Goal: Task Accomplishment & Management: Complete application form

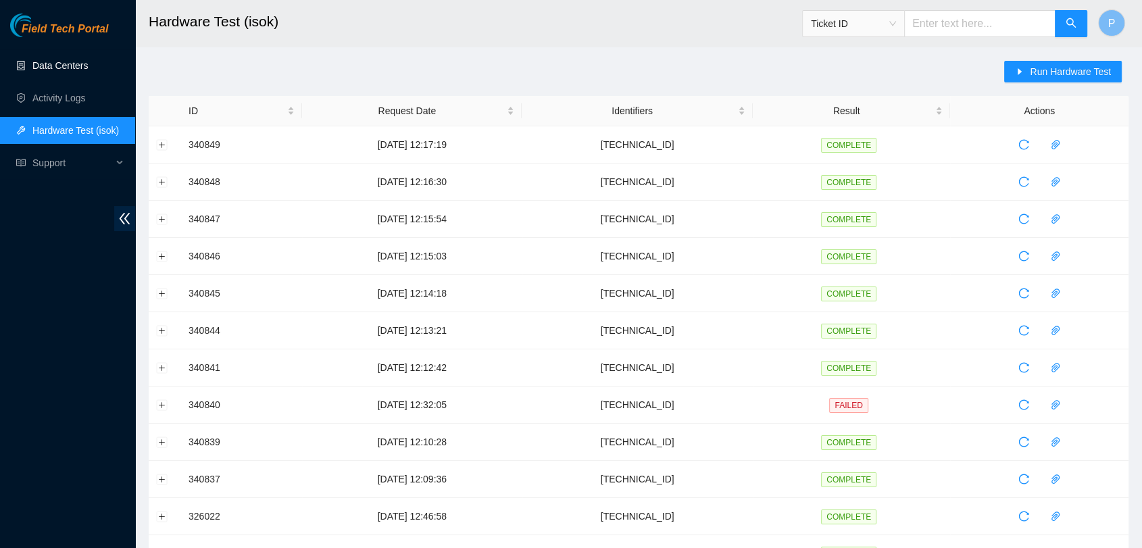
click at [77, 70] on link "Data Centers" at bounding box center [59, 65] width 55 height 11
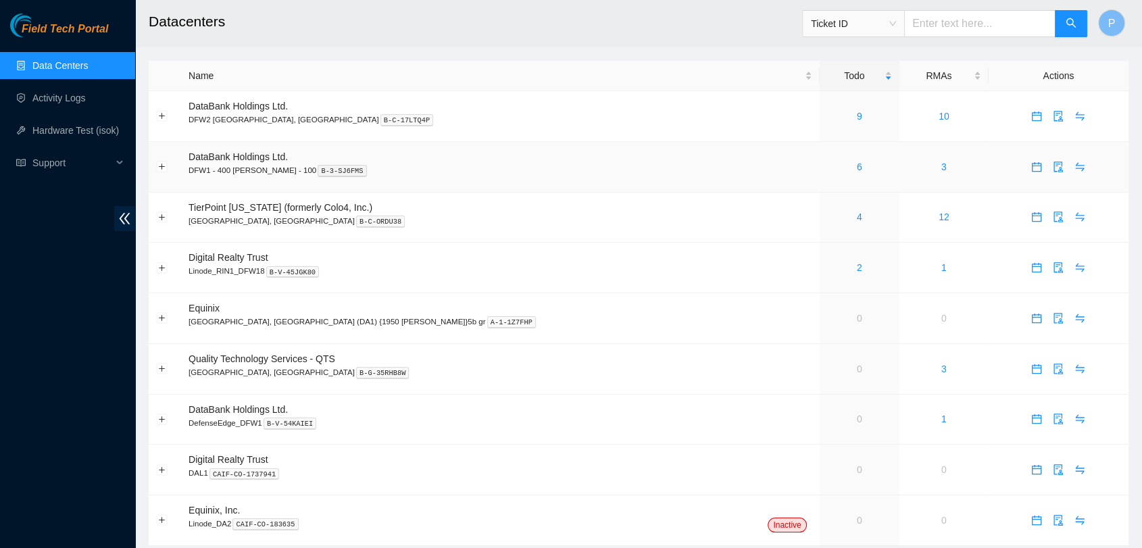
click at [820, 176] on td "6" at bounding box center [860, 167] width 80 height 51
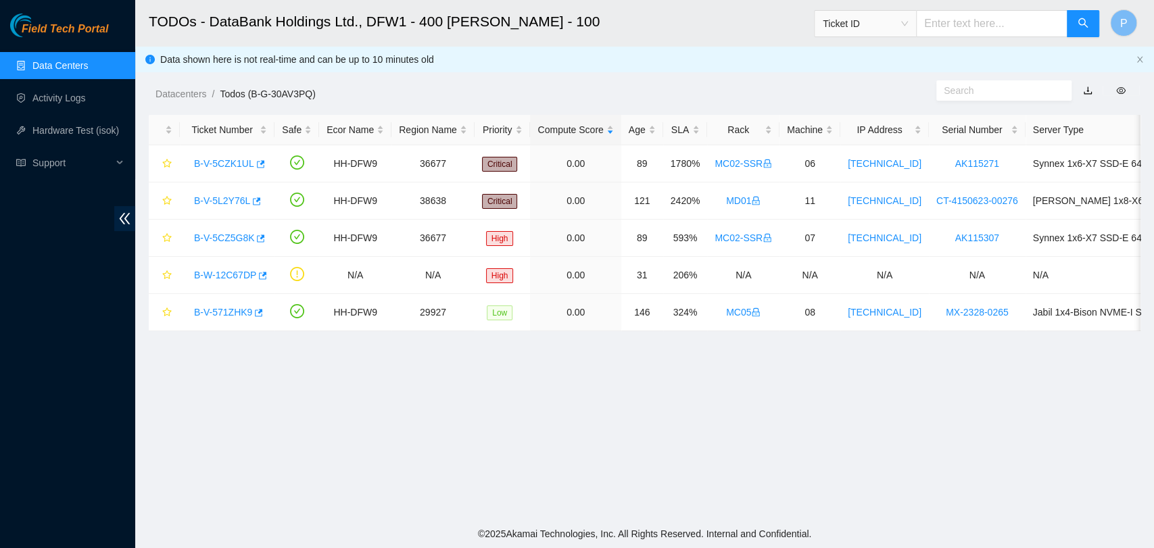
click at [88, 60] on link "Data Centers" at bounding box center [59, 65] width 55 height 11
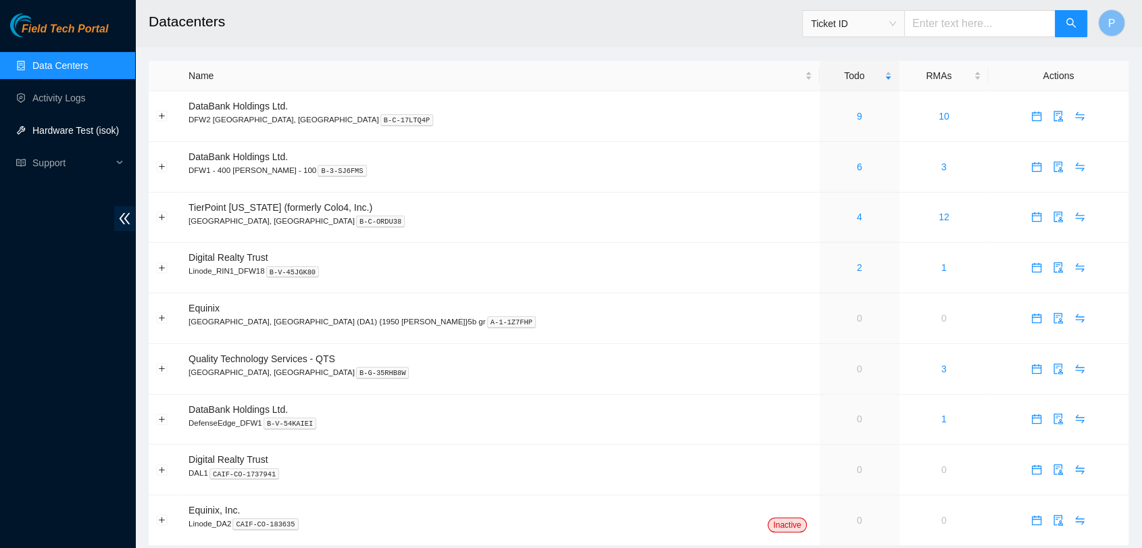
click at [108, 130] on link "Hardware Test (isok)" at bounding box center [75, 130] width 87 height 11
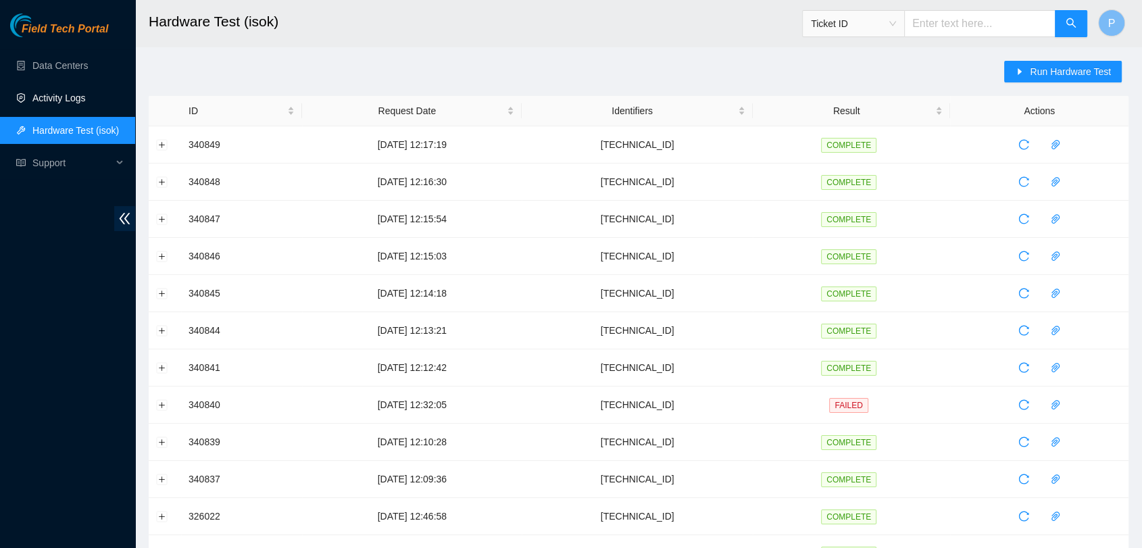
click at [49, 93] on link "Activity Logs" at bounding box center [58, 98] width 53 height 11
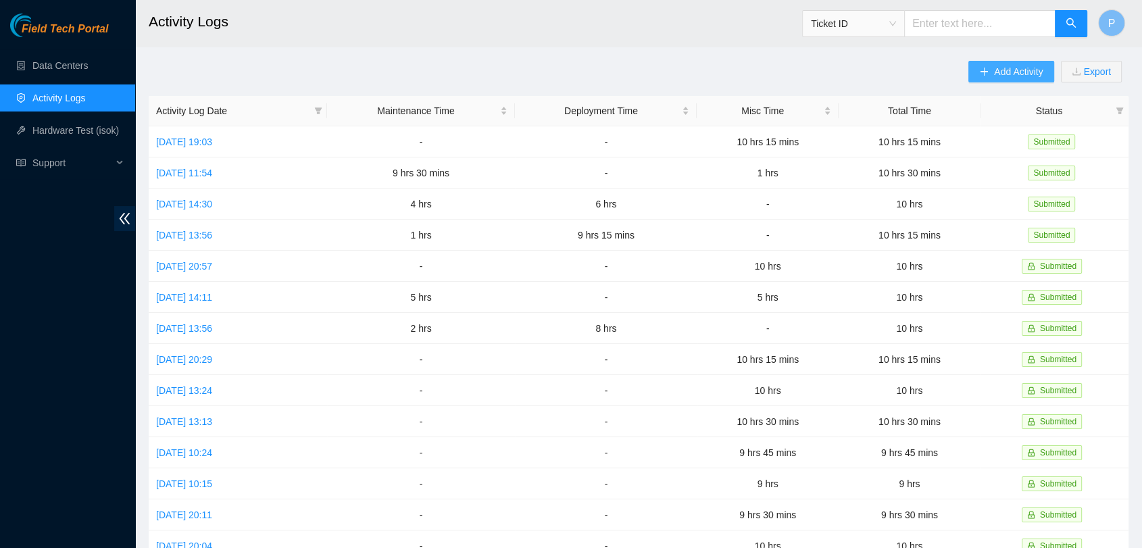
click at [1037, 73] on span "Add Activity" at bounding box center [1018, 71] width 49 height 15
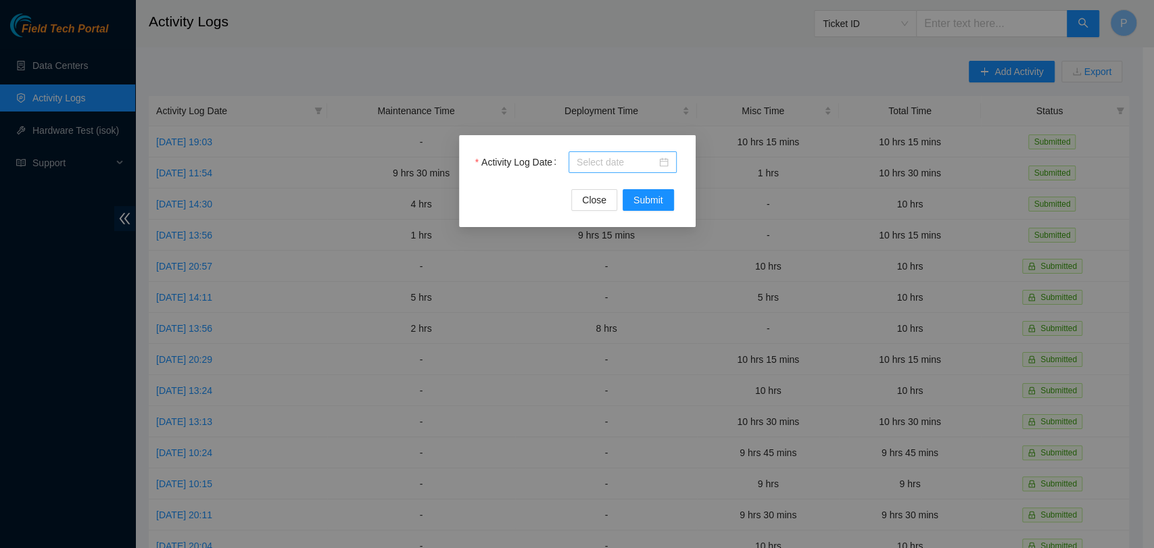
click at [620, 155] on input "Activity Log Date" at bounding box center [617, 162] width 80 height 15
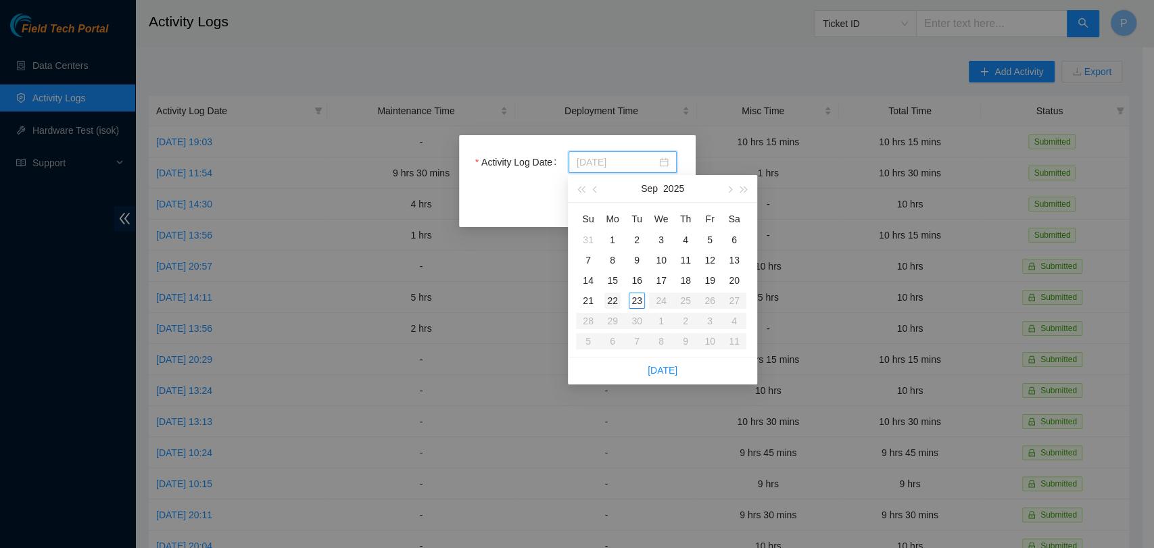
type input "[DATE]"
click at [609, 299] on div "22" at bounding box center [612, 301] width 16 height 16
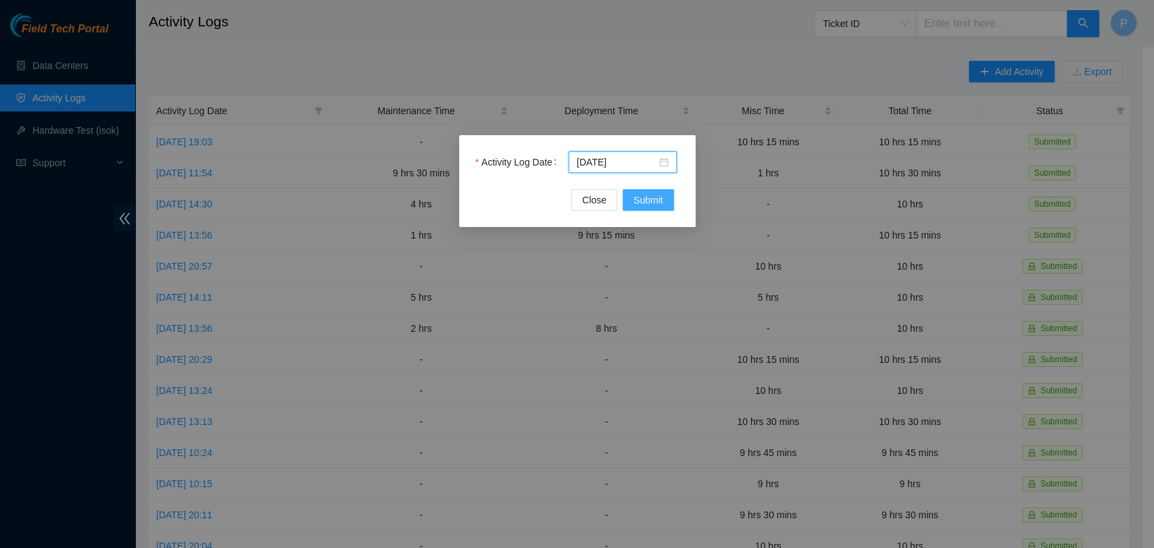
click at [643, 198] on span "Submit" at bounding box center [648, 200] width 30 height 15
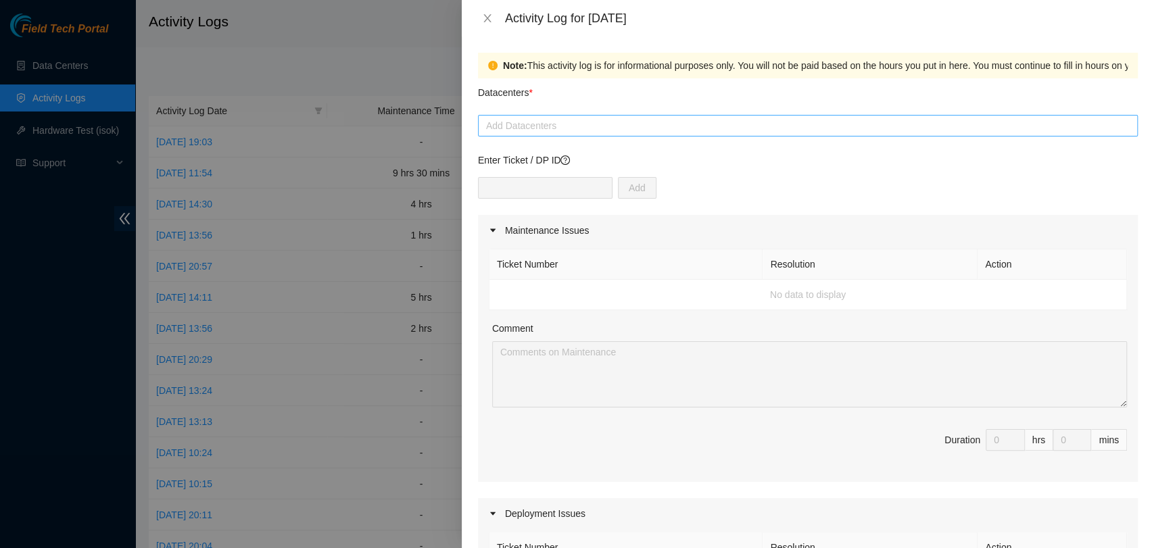
click at [726, 124] on div at bounding box center [807, 126] width 653 height 16
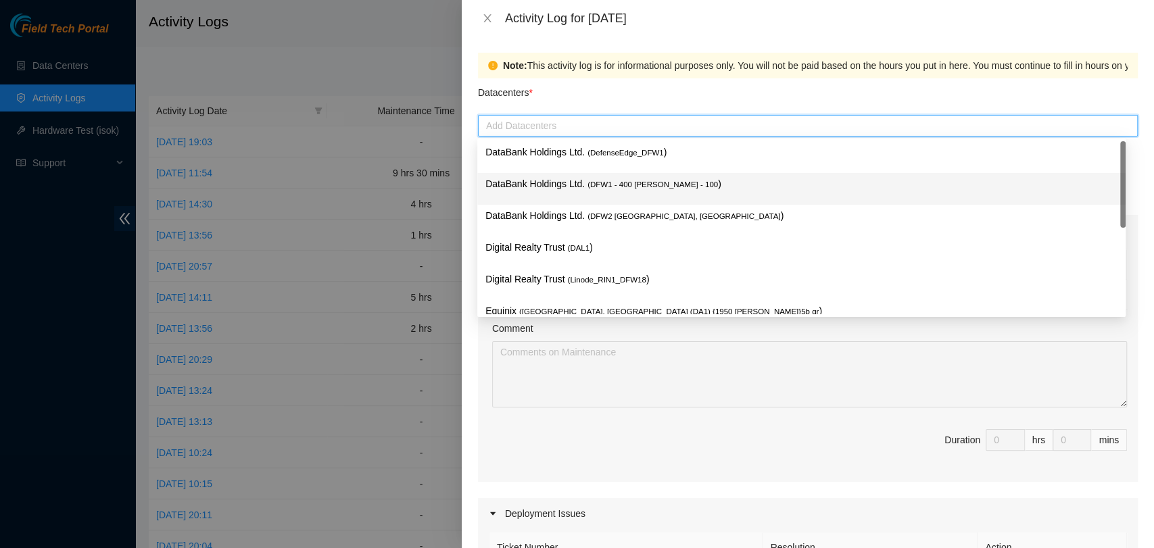
click at [670, 191] on p "DataBank Holdings Ltd. ( DFW1 - 400 [PERSON_NAME] - 100 )" at bounding box center [801, 184] width 632 height 16
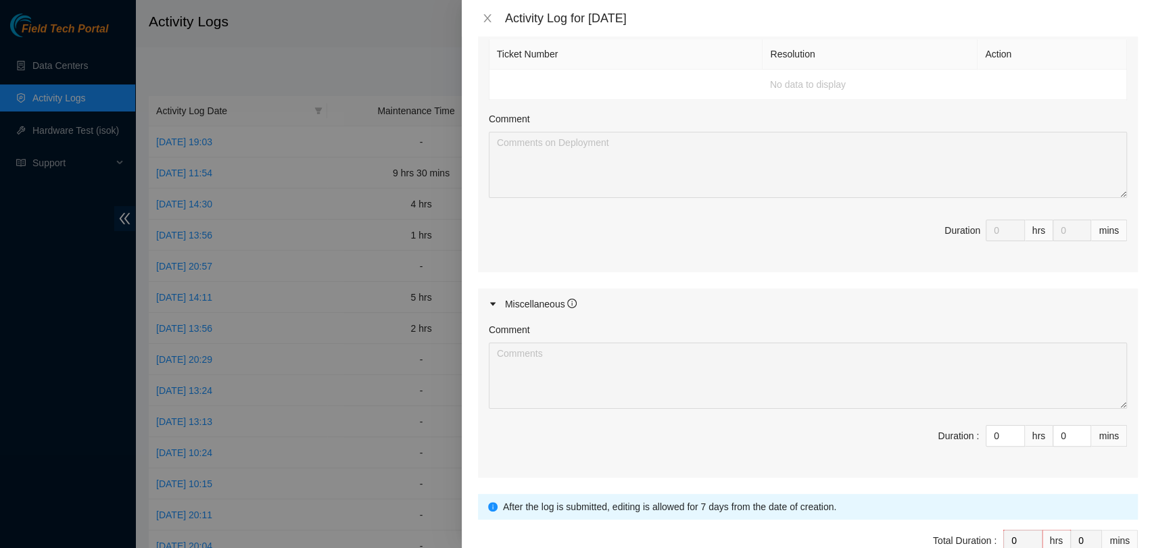
scroll to position [570, 0]
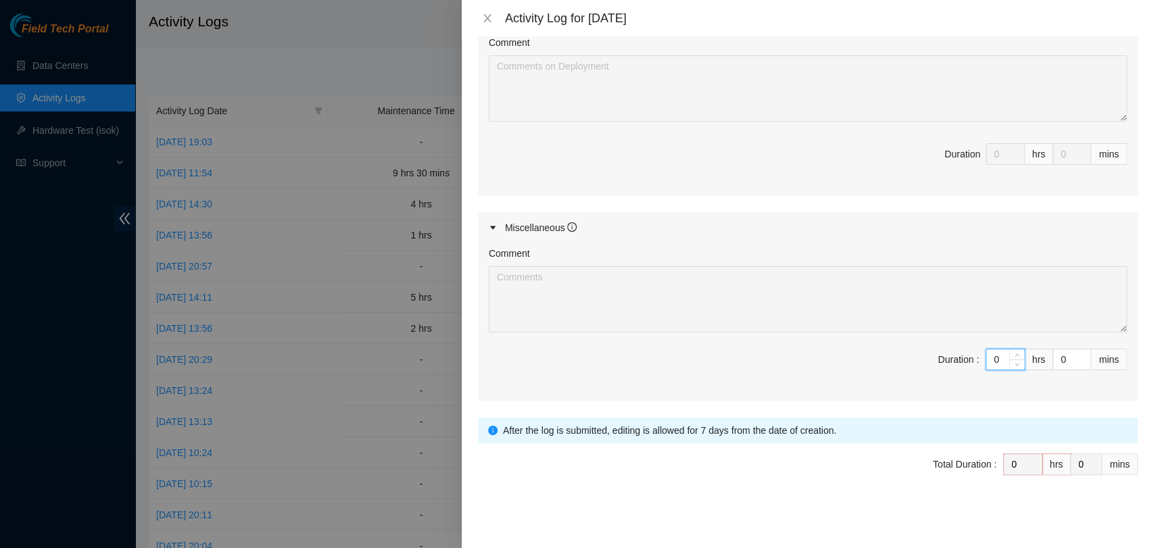
click at [990, 359] on input "0" at bounding box center [1005, 359] width 38 height 20
type input "10"
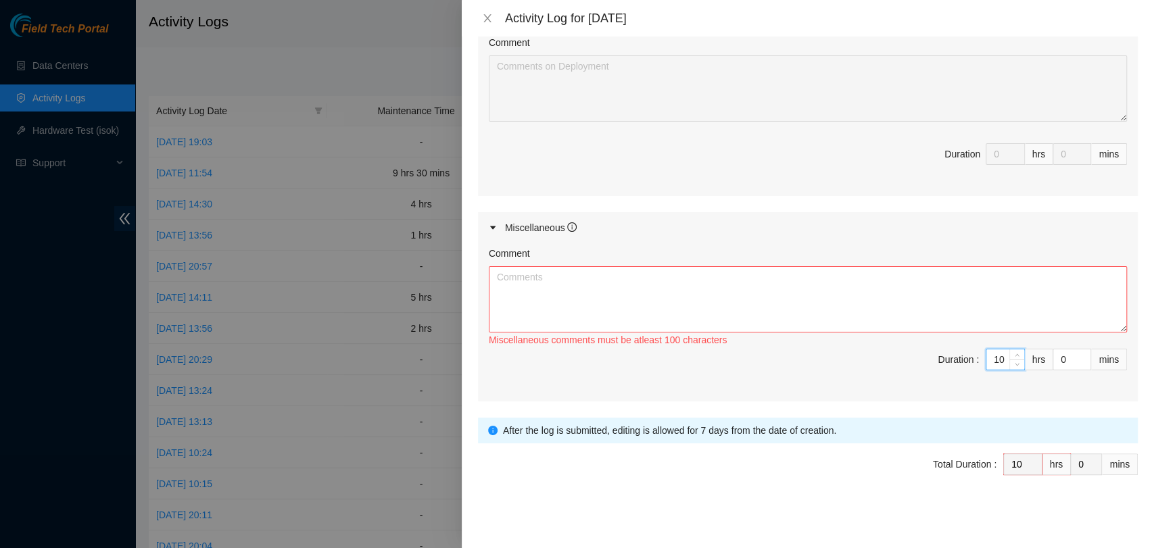
type input "1"
type input "0"
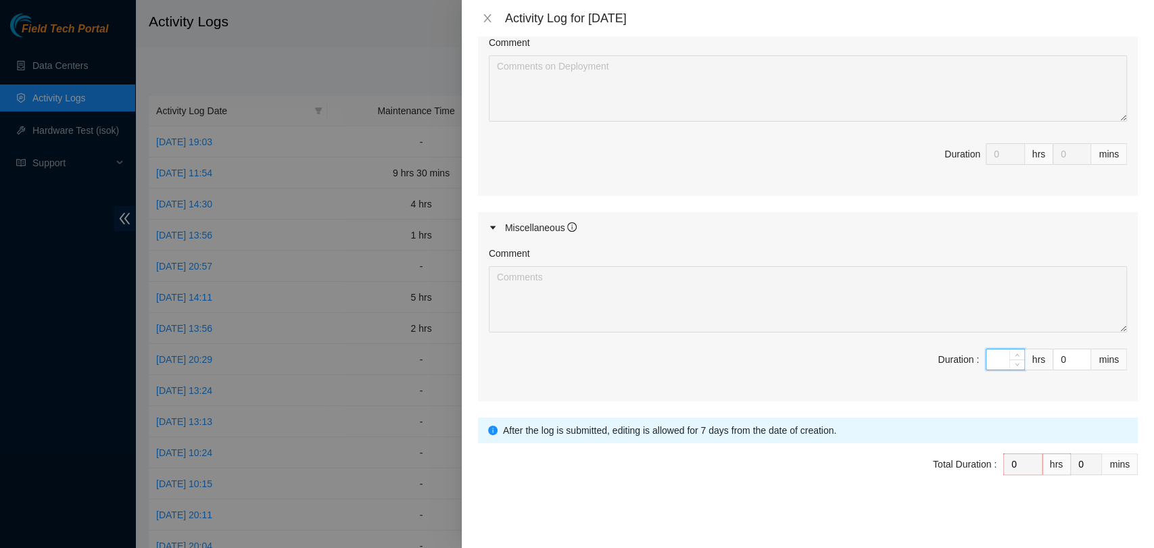
type input "9"
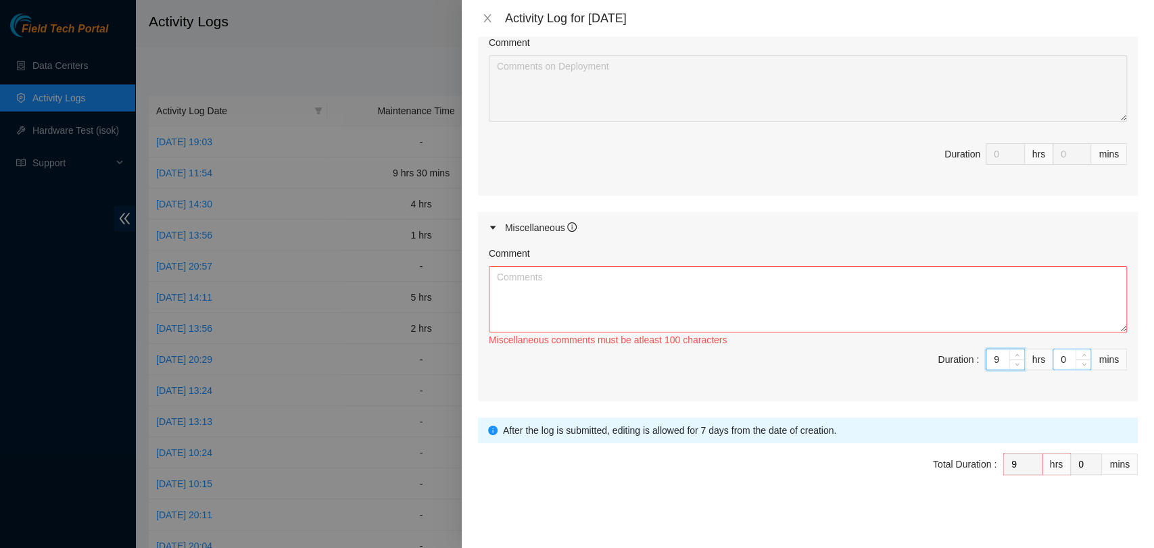
type input "9"
click at [1060, 358] on input "0" at bounding box center [1071, 359] width 37 height 20
type input "4"
type input "45"
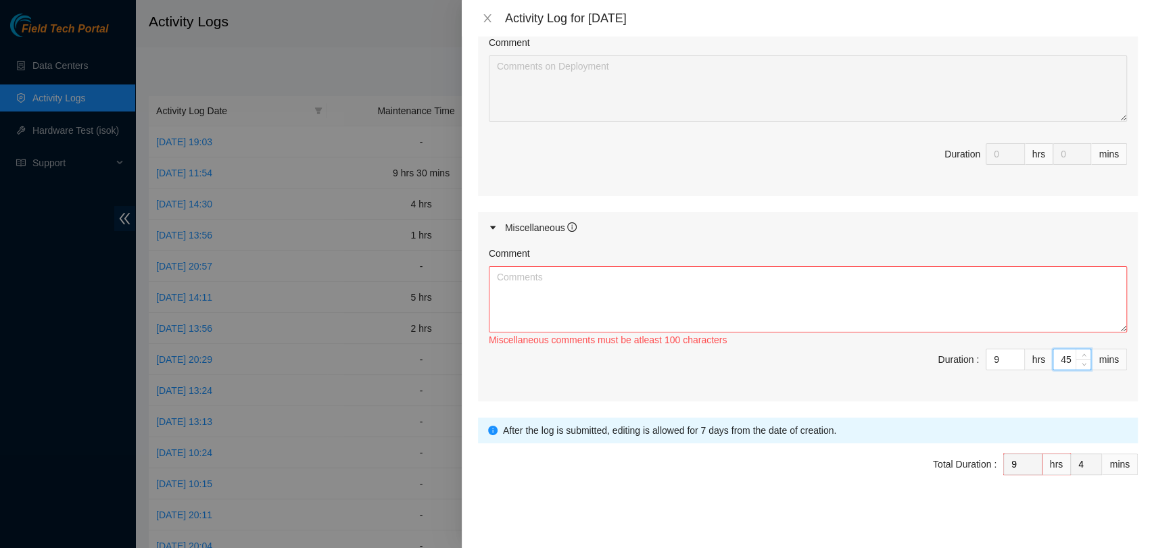
type input "45"
click at [989, 314] on textarea "Comment" at bounding box center [808, 299] width 638 height 66
paste textarea "HPE Case ID: 5392285664 Collaborated with Santosh and [PERSON_NAME] to replace …"
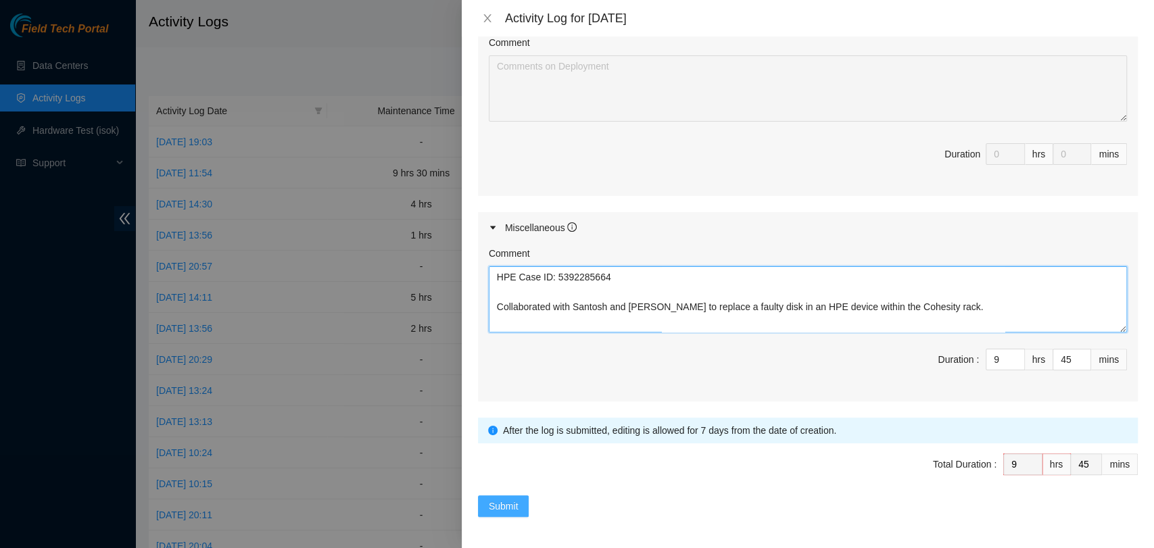
type textarea "HPE Case ID: 5392285664 Collaborated with Santosh and [PERSON_NAME] to replace …"
click at [509, 500] on span "Submit" at bounding box center [504, 506] width 30 height 15
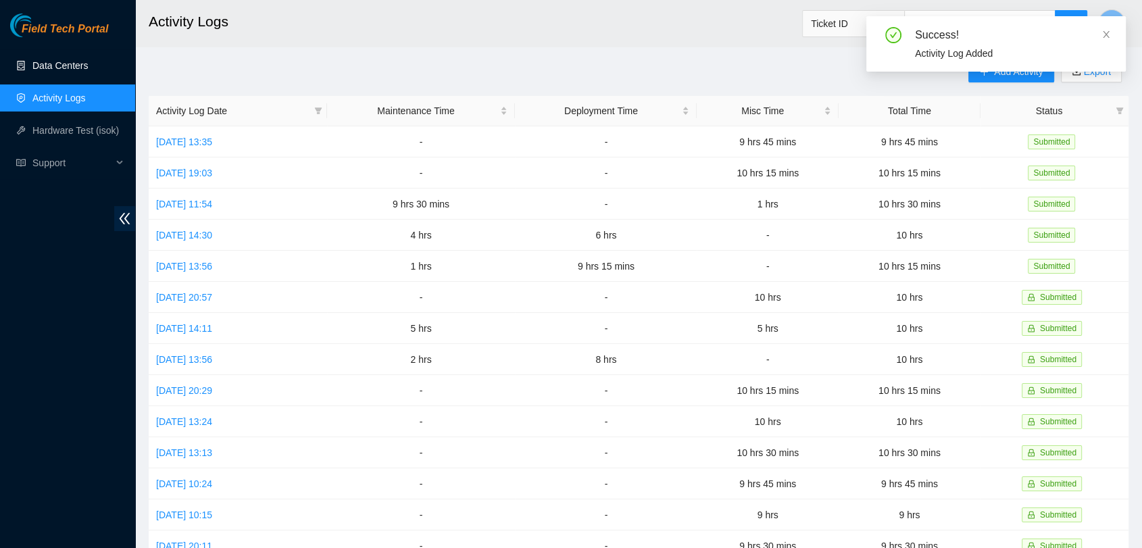
click at [88, 67] on link "Data Centers" at bounding box center [59, 65] width 55 height 11
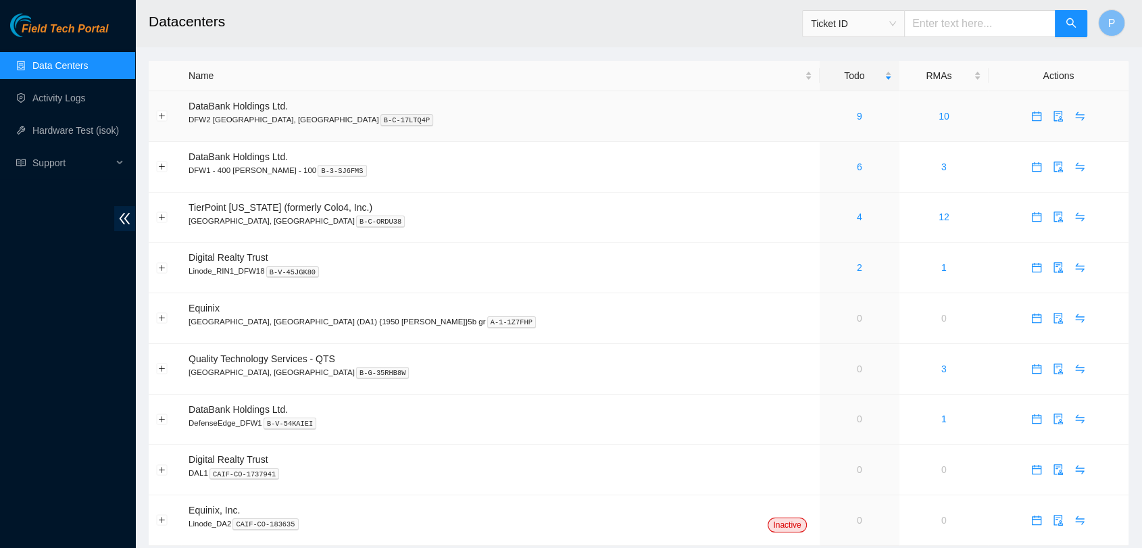
click at [827, 119] on div "9" at bounding box center [859, 116] width 65 height 15
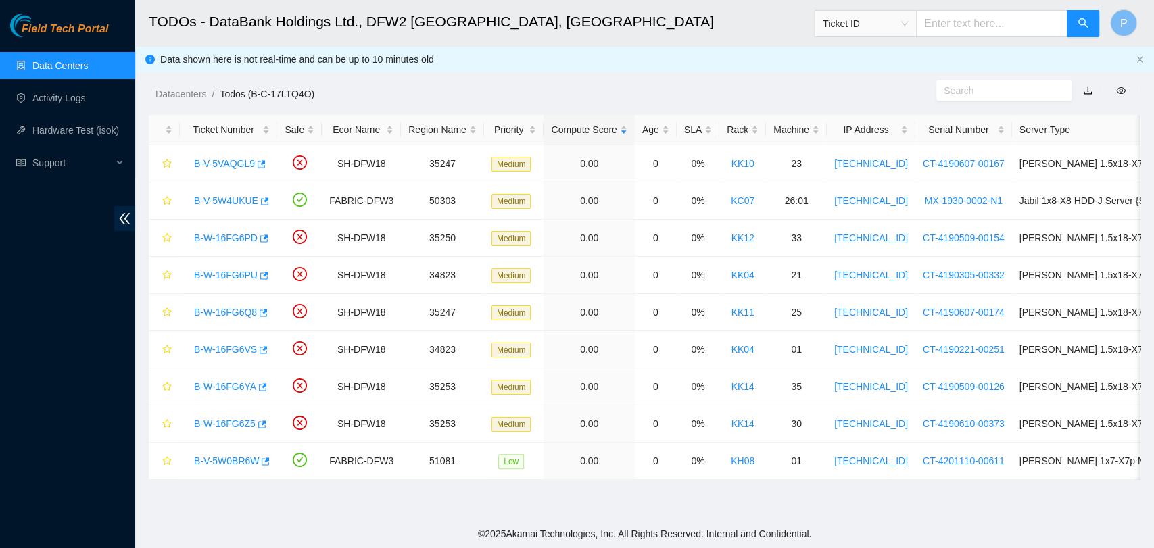
click at [88, 71] on link "Data Centers" at bounding box center [59, 65] width 55 height 11
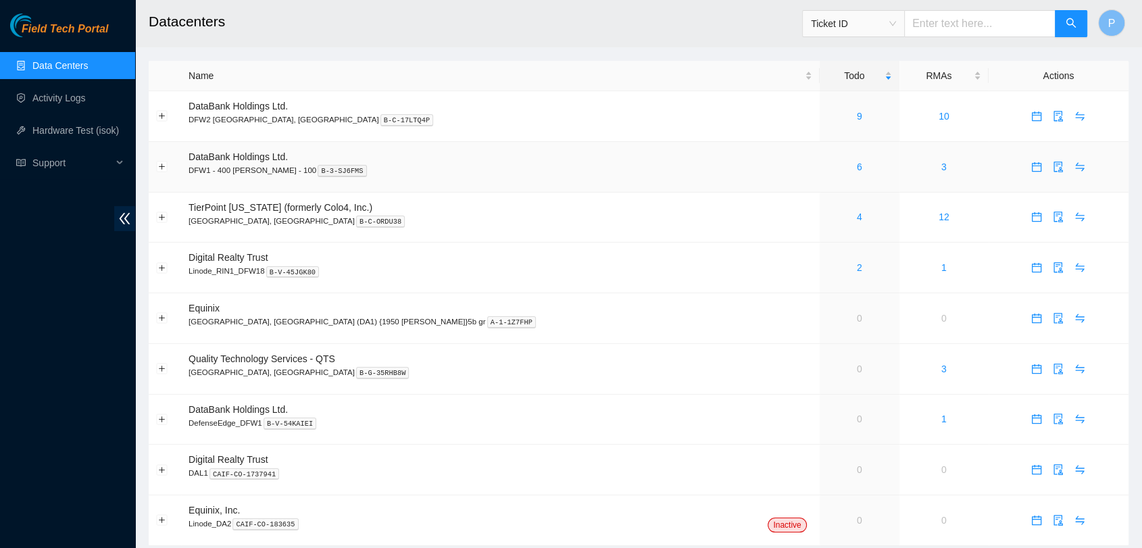
click at [827, 160] on div "6" at bounding box center [859, 167] width 65 height 15
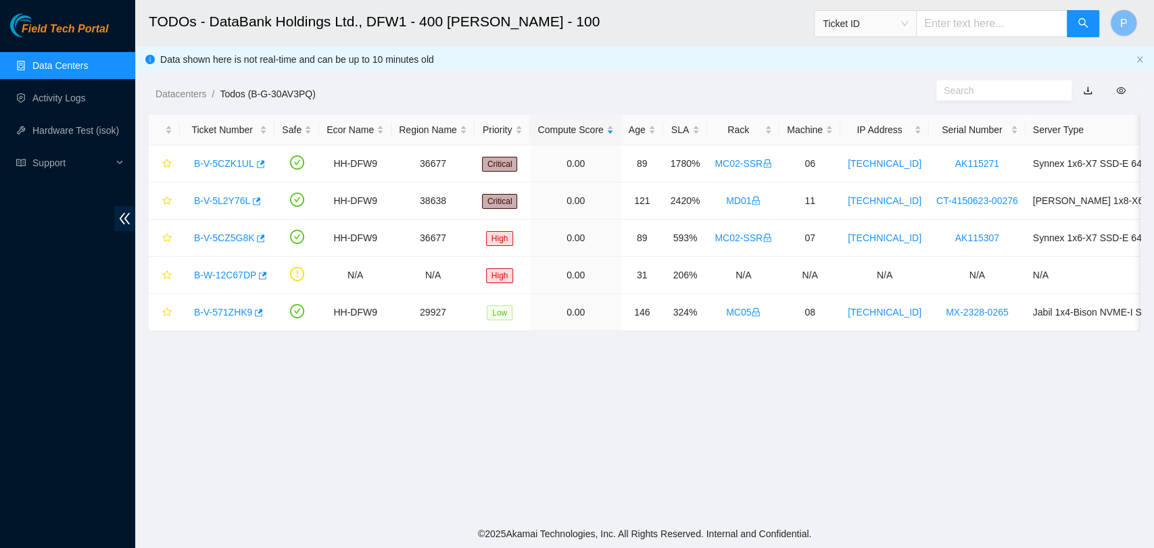
click at [88, 61] on link "Data Centers" at bounding box center [59, 65] width 55 height 11
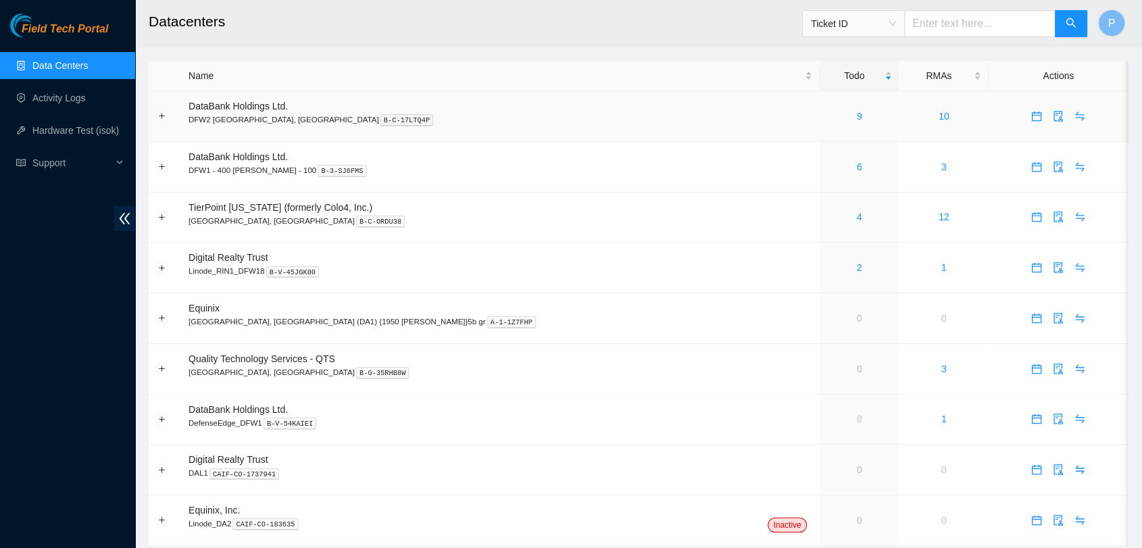
click at [820, 126] on td "9" at bounding box center [860, 116] width 80 height 51
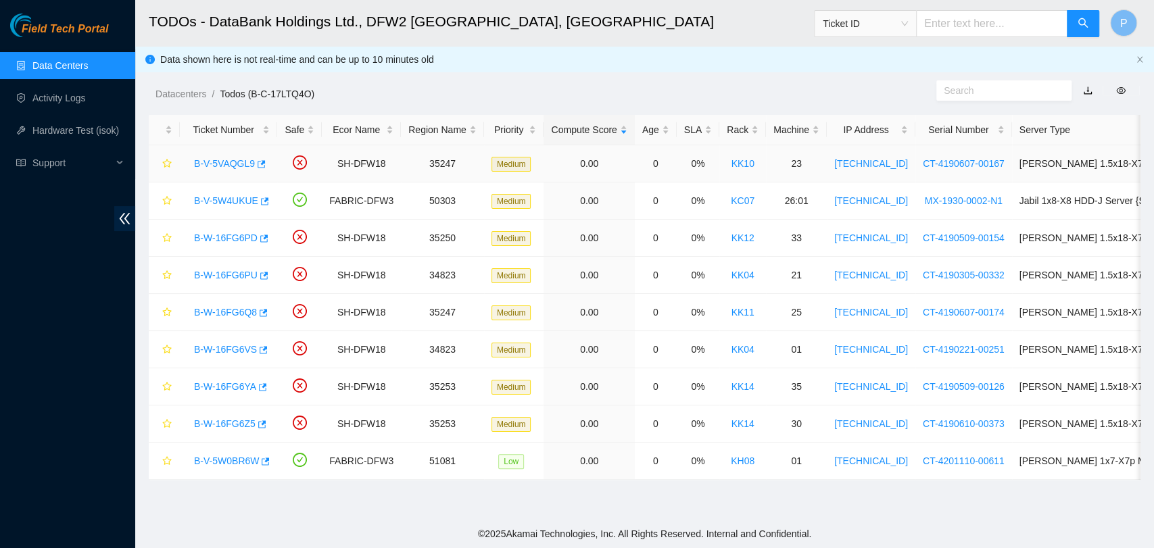
click at [219, 167] on link "B-V-5VAQGL9" at bounding box center [224, 163] width 61 height 11
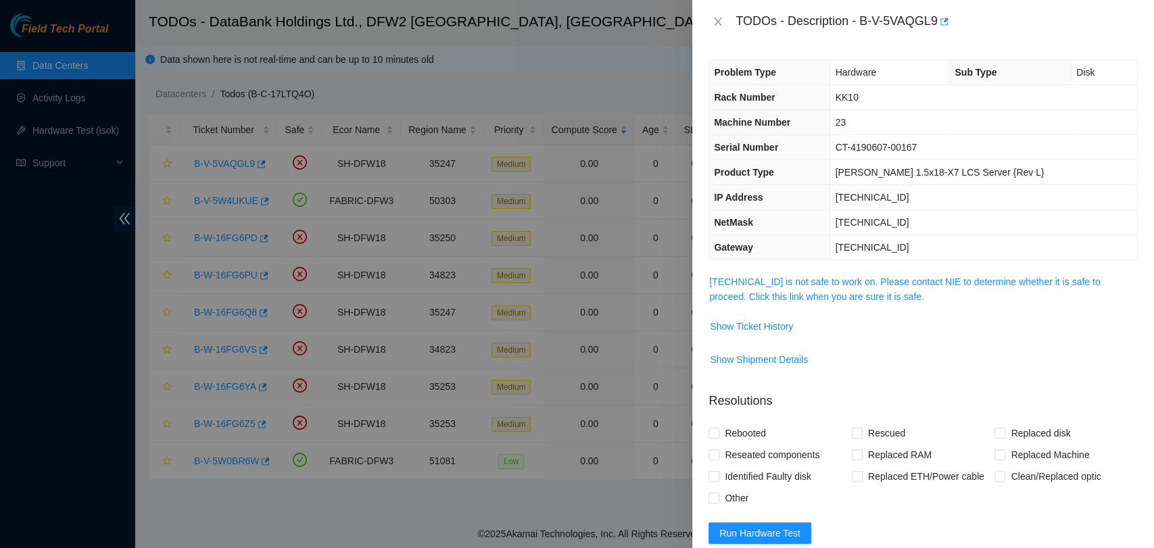
click at [791, 270] on div "Problem Type Hardware Sub Type Disk Rack Number KK10 Machine Number 23 Serial N…" at bounding box center [923, 295] width 462 height 505
click at [789, 280] on link "[TECHNICAL_ID] is not safe to work on. Please contact NIE to determine whether …" at bounding box center [904, 289] width 391 height 26
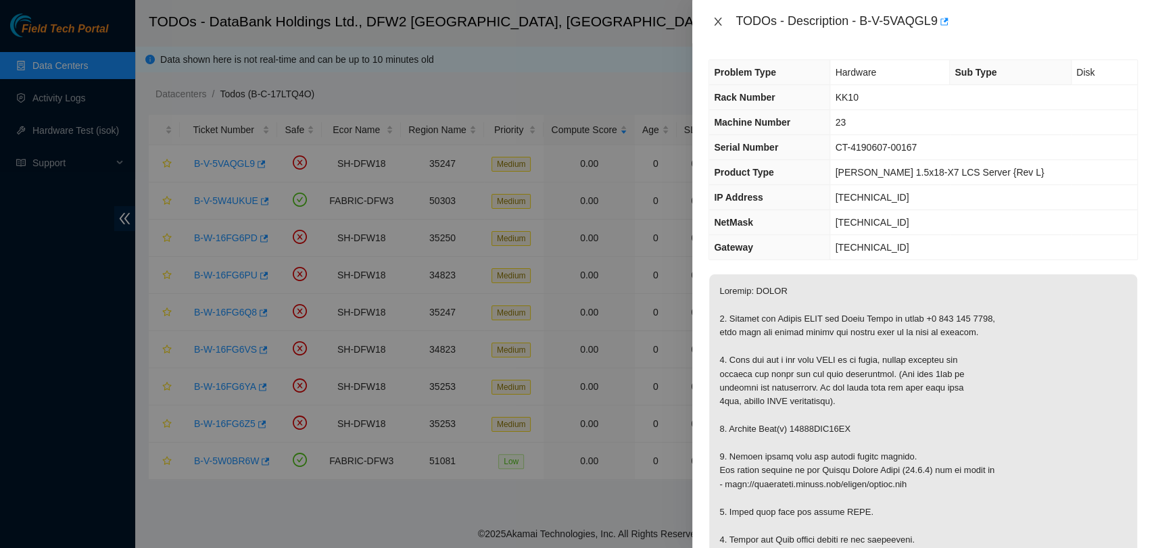
click at [720, 22] on icon "close" at bounding box center [717, 21] width 11 height 11
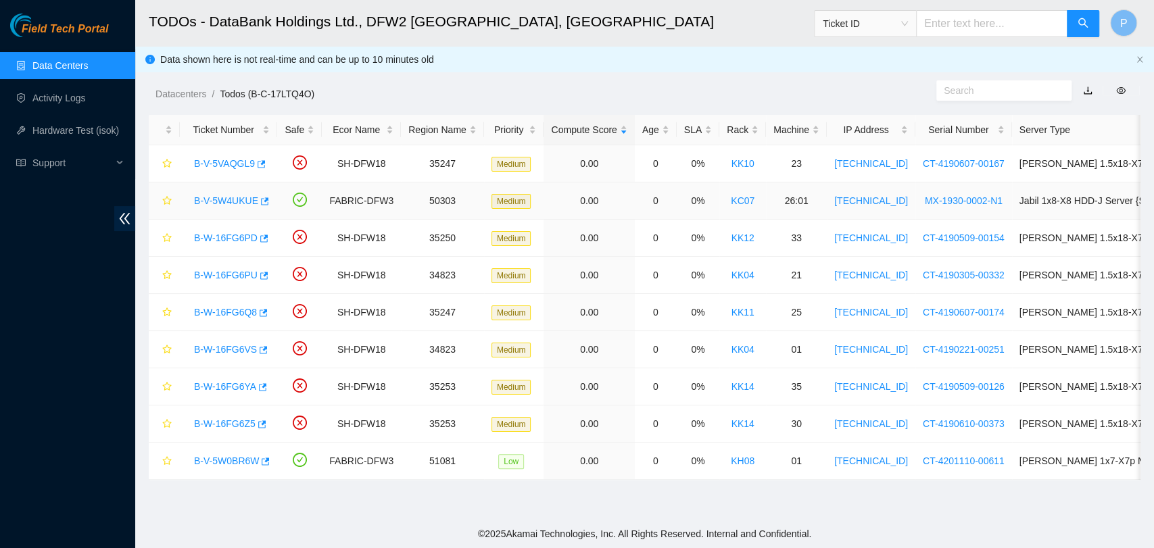
click at [231, 195] on link "B-V-5W4UKUE" at bounding box center [226, 200] width 64 height 11
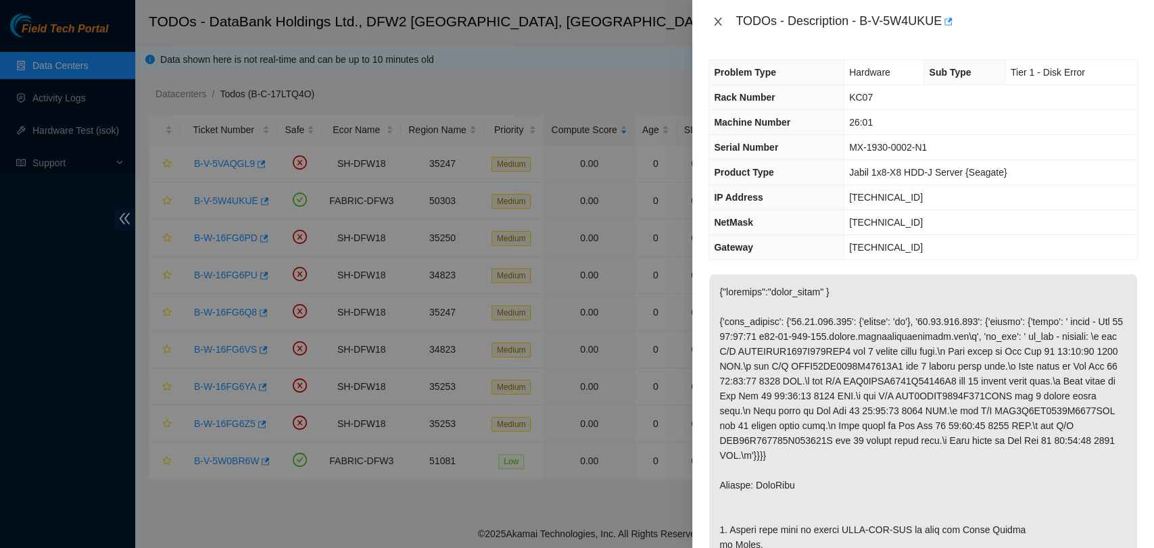
click at [722, 18] on icon "close" at bounding box center [717, 21] width 11 height 11
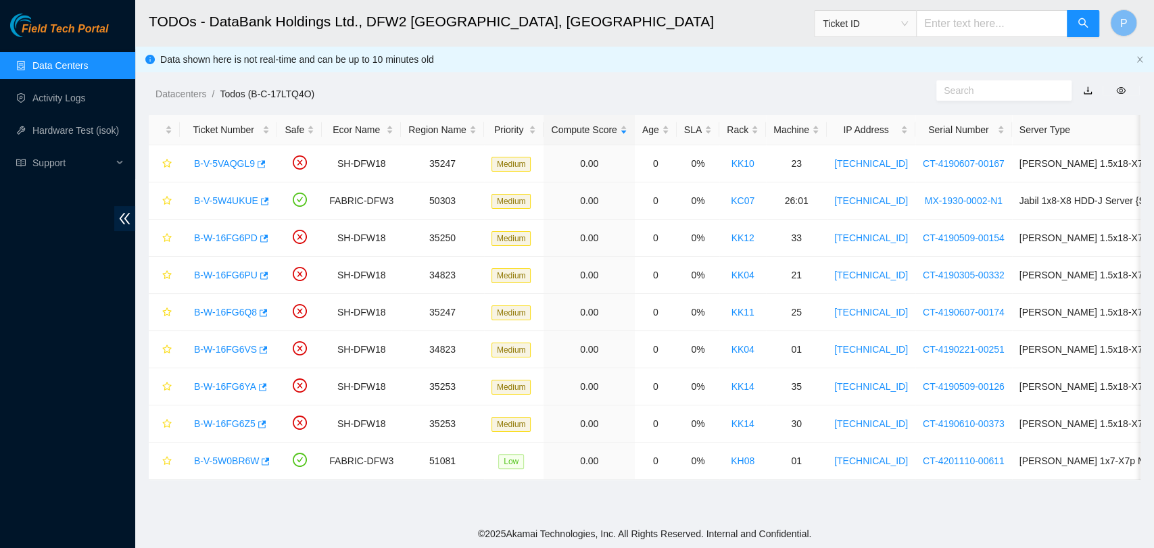
click at [70, 71] on link "Data Centers" at bounding box center [59, 65] width 55 height 11
